Goal: Check status

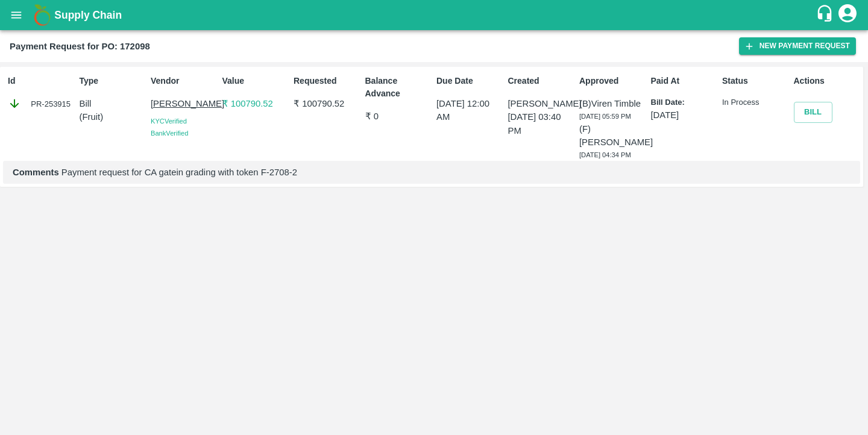
drag, startPoint x: 599, startPoint y: 178, endPoint x: 577, endPoint y: 140, distance: 43.7
click at [577, 139] on div "Approved (B) [PERSON_NAME] [DATE] 05:59 PM (F) [PERSON_NAME] [DATE] 04:34 PM" at bounding box center [609, 115] width 71 height 91
drag, startPoint x: 593, startPoint y: 130, endPoint x: 577, endPoint y: 96, distance: 36.7
click at [577, 96] on div "Approved (B) [PERSON_NAME] [DATE] 05:59 PM (F) [PERSON_NAME] [DATE] 04:34 PM" at bounding box center [609, 115] width 71 height 91
click at [622, 179] on p "Comments Payment request for CA gatein grading with token F-2708-2" at bounding box center [432, 172] width 838 height 13
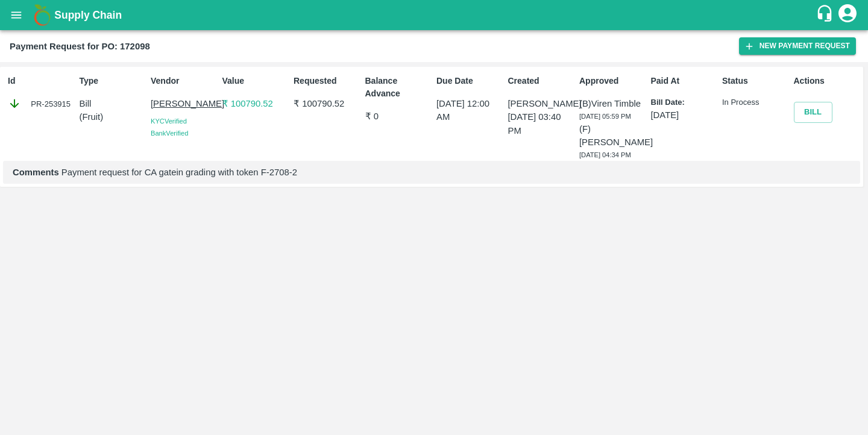
click at [653, 31] on div "Payment Request for PO: 172098 New Payment Request" at bounding box center [434, 46] width 868 height 32
click at [595, 179] on p "Comments Payment request for CA gatein grading with token F-2708-2" at bounding box center [432, 172] width 838 height 13
